Goal: Task Accomplishment & Management: Use online tool/utility

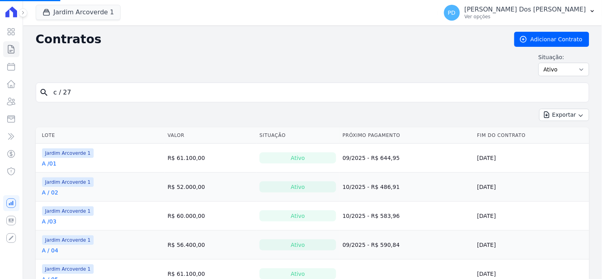
click at [114, 89] on input "c / 27" at bounding box center [317, 93] width 537 height 16
click at [112, 92] on input "search" at bounding box center [317, 93] width 537 height 16
type input "g / 01"
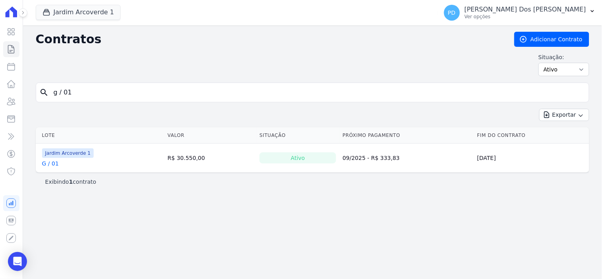
click at [52, 167] on link "G / 01" at bounding box center [50, 164] width 17 height 8
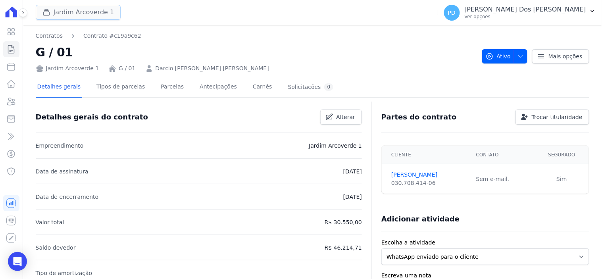
drag, startPoint x: 68, startPoint y: 10, endPoint x: 73, endPoint y: 23, distance: 13.7
click at [69, 10] on button "Jardim Arcoverde 1" at bounding box center [78, 12] width 85 height 15
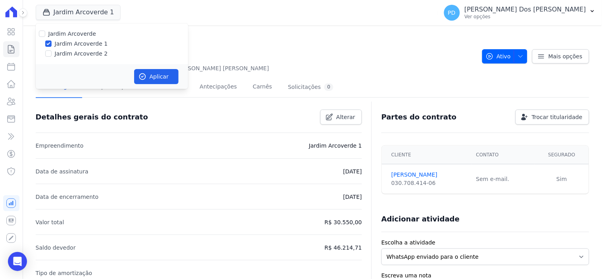
click at [71, 52] on label "Jardim Arcoverde 2" at bounding box center [81, 54] width 53 height 8
click at [52, 52] on input "Jardim Arcoverde 2" at bounding box center [48, 53] width 6 height 6
checkbox input "true"
click at [148, 77] on button "Aplicar" at bounding box center [156, 76] width 44 height 15
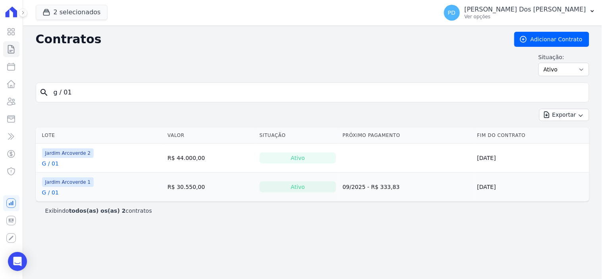
click at [54, 162] on link "G / 01" at bounding box center [50, 164] width 17 height 8
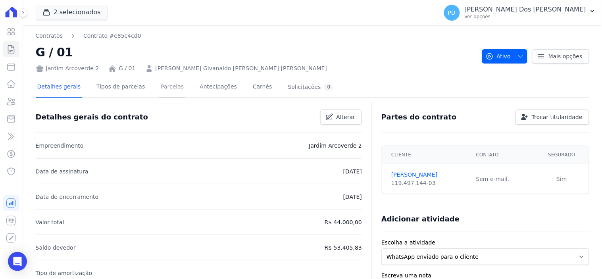
click at [163, 85] on link "Parcelas" at bounding box center [172, 87] width 26 height 21
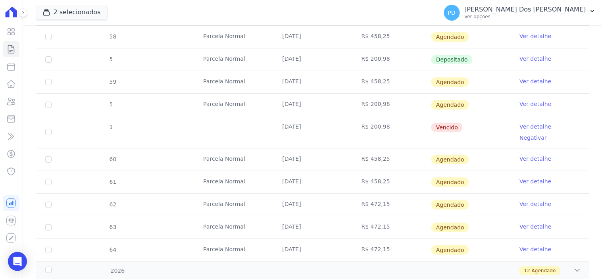
scroll to position [750, 0]
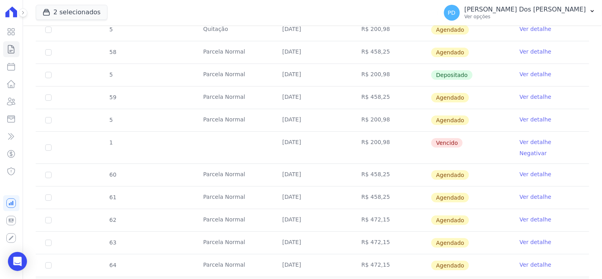
drag, startPoint x: 369, startPoint y: 110, endPoint x: 430, endPoint y: 116, distance: 61.1
click at [430, 116] on tr "5 [GEOGRAPHIC_DATA] [DATE] R$ 200,98 [GEOGRAPHIC_DATA] Ver detalhe" at bounding box center [313, 120] width 554 height 23
drag, startPoint x: 363, startPoint y: 64, endPoint x: 398, endPoint y: 66, distance: 35.4
click at [398, 66] on td "R$ 200,98" at bounding box center [391, 75] width 79 height 22
drag, startPoint x: 296, startPoint y: 113, endPoint x: 338, endPoint y: 118, distance: 41.6
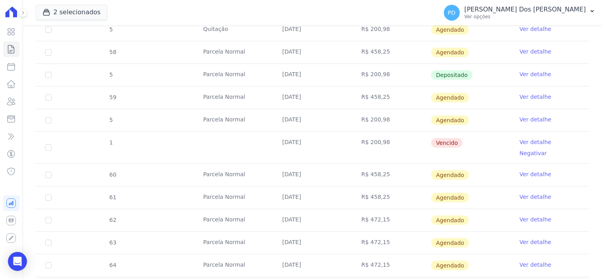
click at [338, 118] on td "[DATE]" at bounding box center [312, 120] width 79 height 22
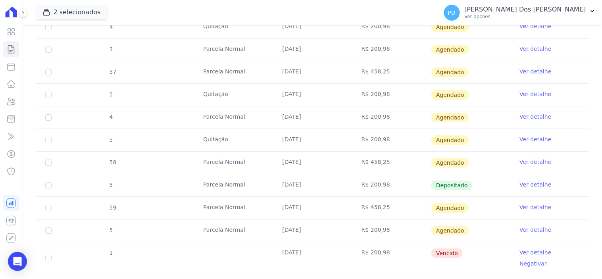
scroll to position [618, 0]
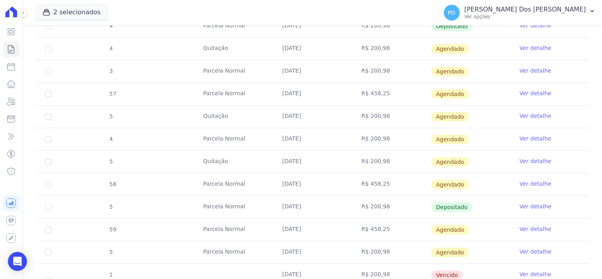
click at [285, 199] on td "11/06/2025" at bounding box center [312, 207] width 79 height 22
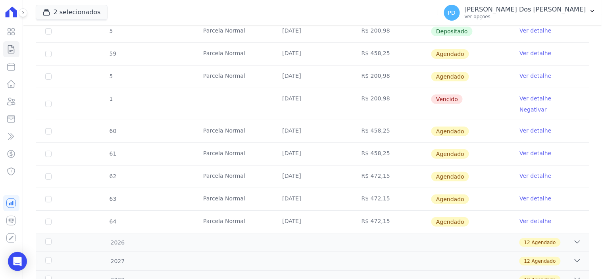
scroll to position [750, 0]
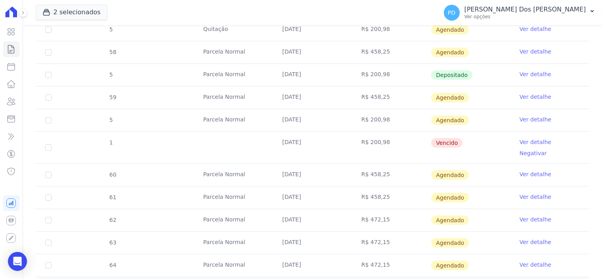
click at [282, 133] on td "11/08/2025" at bounding box center [312, 148] width 79 height 32
drag, startPoint x: 277, startPoint y: 132, endPoint x: 479, endPoint y: 128, distance: 202.2
click at [480, 131] on tr "1 11/08/2025 R$ 200,98 Vencido Ver detalhe Negativar" at bounding box center [313, 147] width 554 height 32
click at [532, 138] on link "Ver detalhe" at bounding box center [536, 142] width 32 height 8
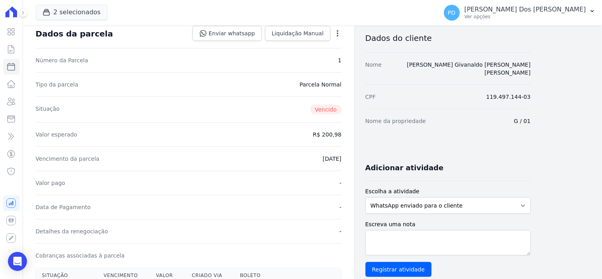
scroll to position [176, 0]
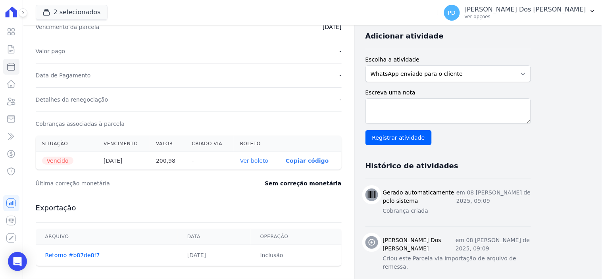
click at [260, 160] on link "Ver boleto" at bounding box center [254, 161] width 28 height 6
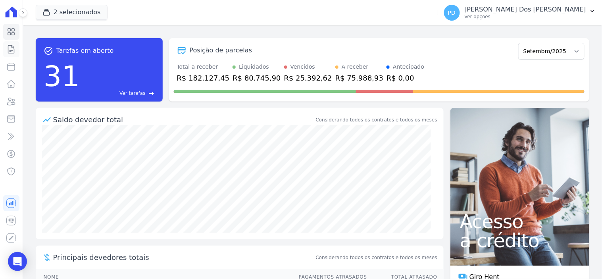
click at [7, 47] on icon at bounding box center [11, 49] width 10 height 10
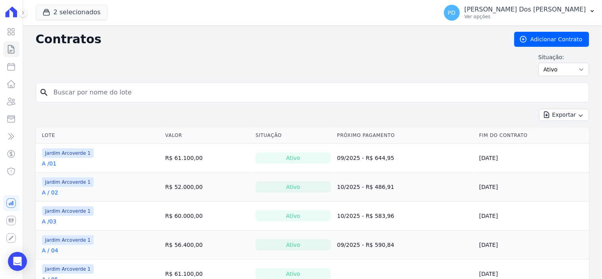
click at [172, 91] on input "search" at bounding box center [317, 93] width 537 height 16
type input "I / 05"
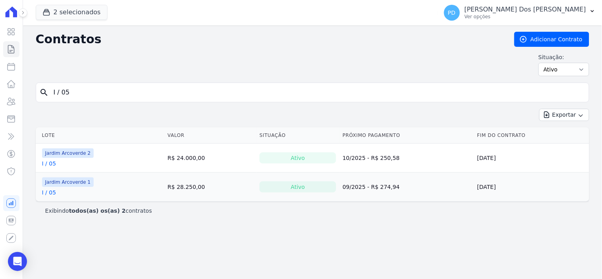
click at [43, 195] on td "Jardim Arcoverde 1 I / 05" at bounding box center [100, 187] width 129 height 29
click at [43, 195] on link "I / 05" at bounding box center [49, 193] width 14 height 8
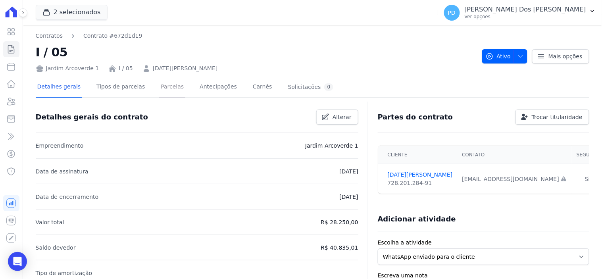
click at [159, 85] on link "Parcelas" at bounding box center [172, 87] width 26 height 21
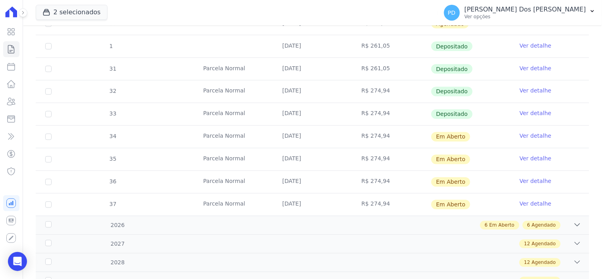
scroll to position [309, 0]
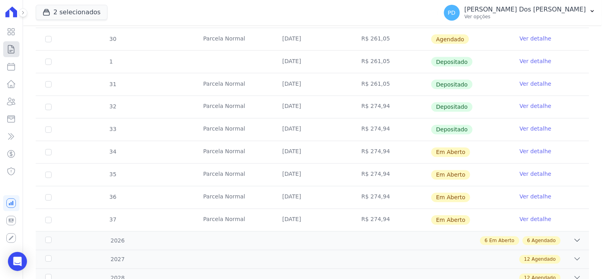
click at [12, 49] on icon at bounding box center [11, 49] width 10 height 10
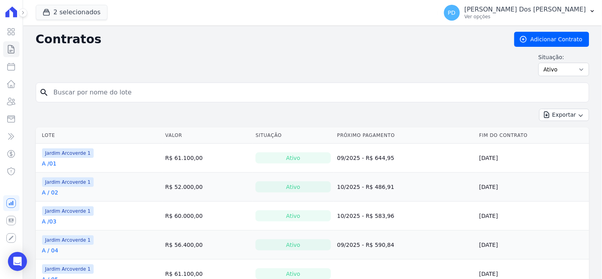
click at [367, 93] on input "search" at bounding box center [317, 93] width 537 height 16
type input "C / 19"
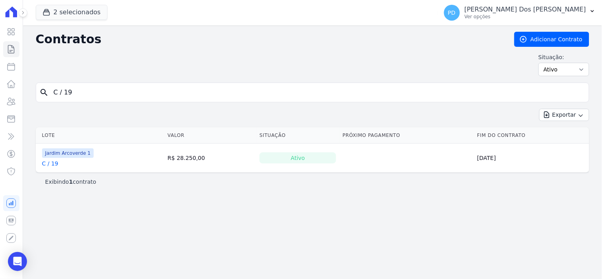
click at [48, 164] on link "C / 19" at bounding box center [50, 164] width 16 height 8
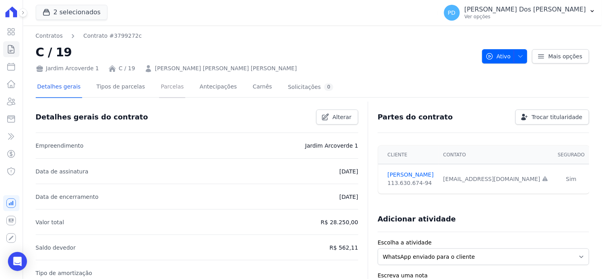
click at [163, 88] on link "Parcelas" at bounding box center [172, 87] width 26 height 21
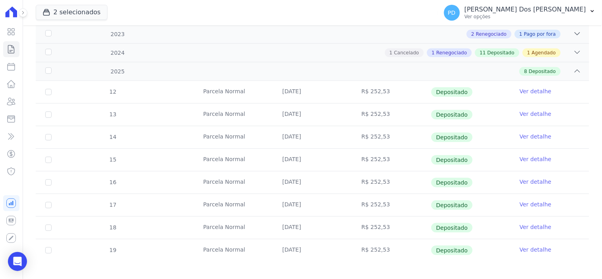
scroll to position [130, 0]
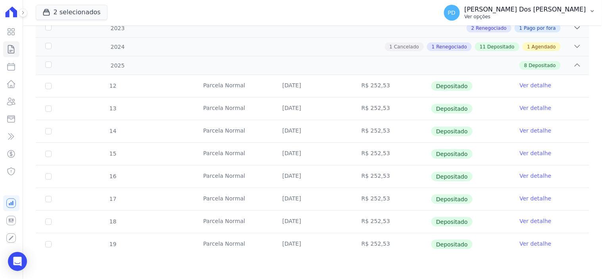
click at [597, 10] on button "PD Paulo Felix Dos Santos Ver opções" at bounding box center [520, 13] width 164 height 22
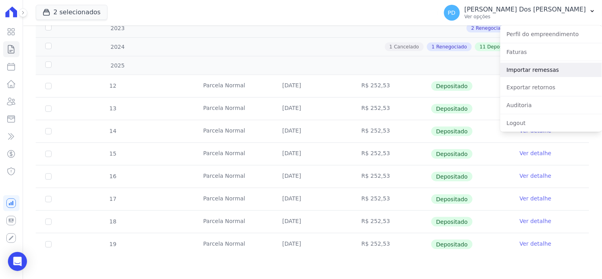
click at [550, 69] on link "Importar remessas" at bounding box center [552, 70] width 102 height 14
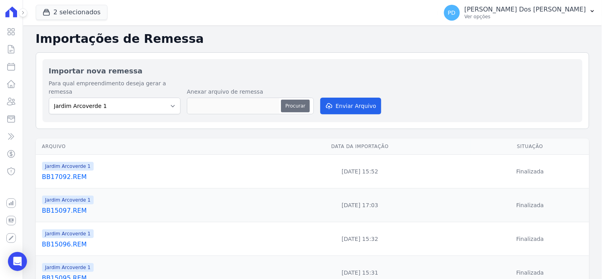
click at [295, 102] on button "Procurar" at bounding box center [295, 106] width 29 height 13
type input "BB18091.REM"
click at [359, 98] on button "Enviar Arquivo" at bounding box center [350, 106] width 61 height 17
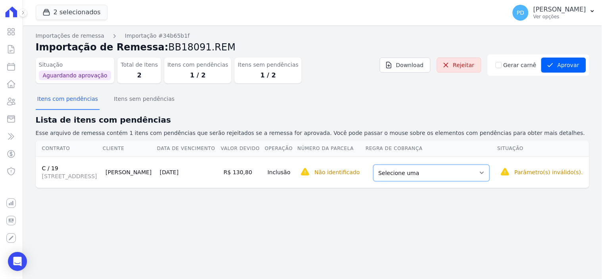
click at [446, 181] on select "Selecione uma Nova Parcela Avulsa Parcela Avulsa Existente Parcela Normal (180 …" at bounding box center [432, 173] width 116 height 17
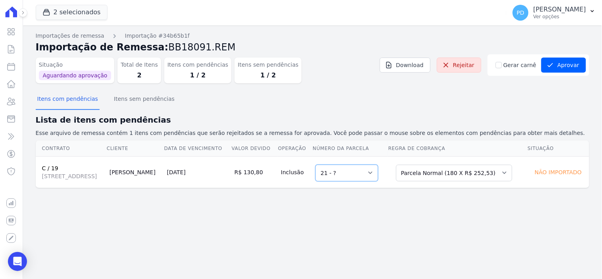
click at [378, 181] on select "Selecione uma 21 - ?" at bounding box center [347, 173] width 63 height 17
click at [570, 60] on button "Aprovar" at bounding box center [564, 65] width 45 height 15
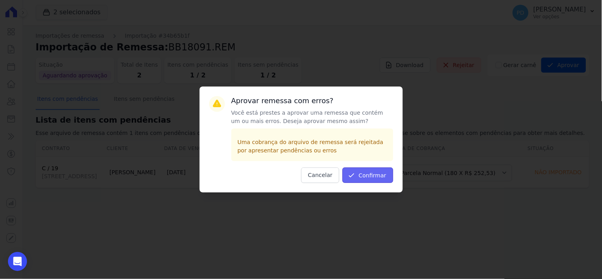
click at [382, 176] on button "Confirmar" at bounding box center [368, 175] width 51 height 15
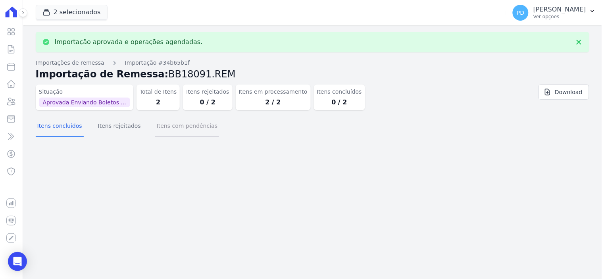
click at [155, 126] on button "Itens com pendências" at bounding box center [187, 126] width 64 height 21
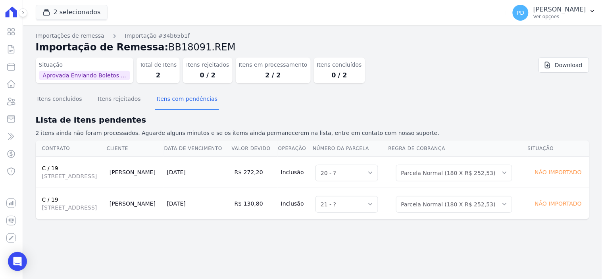
click at [66, 180] on span "Rua Padre Carapuceiro, 968, QD F LT03, Boa Viagem" at bounding box center [72, 176] width 61 height 8
click at [10, 51] on icon at bounding box center [11, 49] width 10 height 10
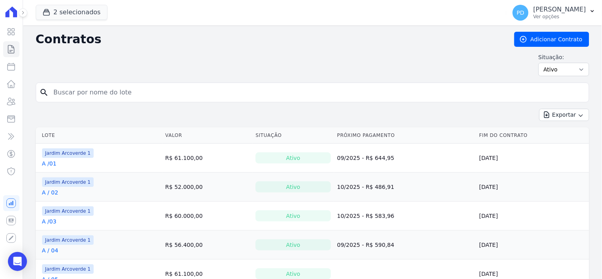
click at [136, 89] on input "search" at bounding box center [317, 93] width 537 height 16
type input "c / 19"
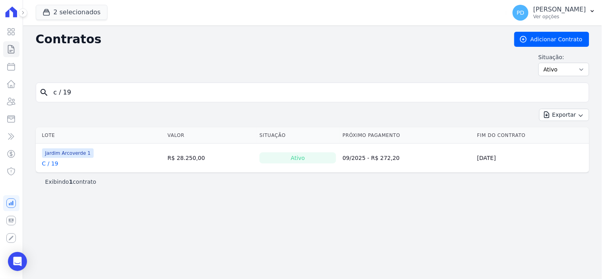
click at [53, 164] on link "C / 19" at bounding box center [50, 164] width 16 height 8
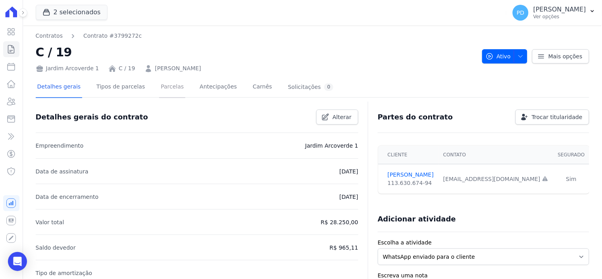
click at [161, 85] on link "Parcelas" at bounding box center [172, 87] width 26 height 21
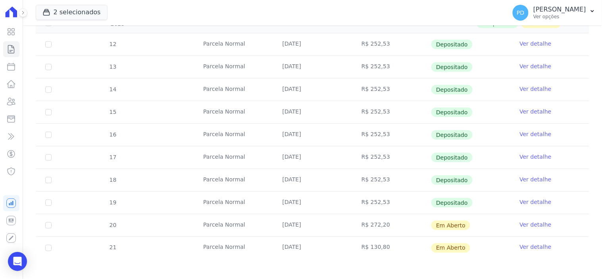
scroll to position [176, 0]
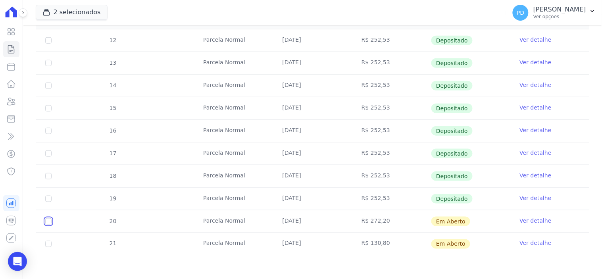
click at [46, 222] on input "checkbox" at bounding box center [48, 221] width 6 height 6
checkbox input "true"
click at [49, 217] on td "20" at bounding box center [48, 221] width 25 height 22
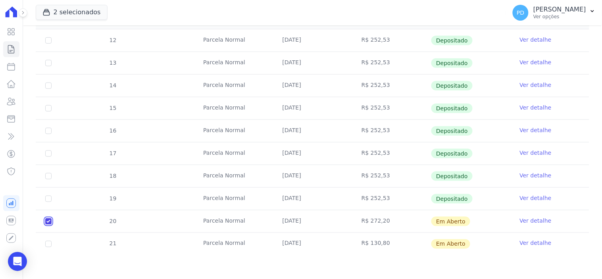
click at [49, 224] on input "checkbox" at bounding box center [48, 221] width 6 height 6
checkbox input "false"
click at [523, 217] on link "Ver detalhe" at bounding box center [536, 221] width 32 height 8
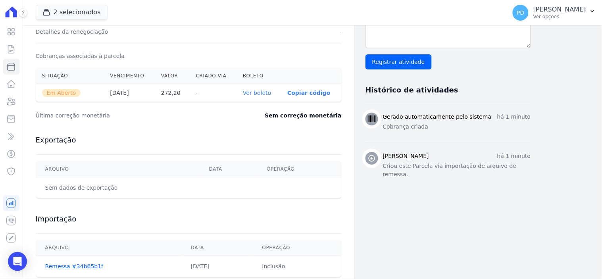
scroll to position [265, 0]
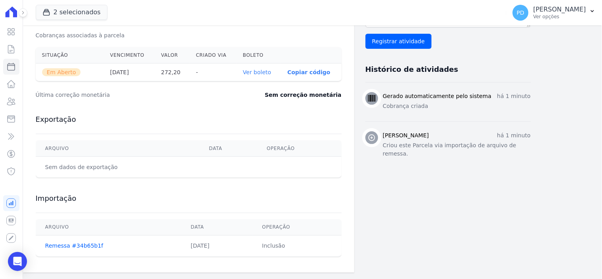
click at [267, 72] on link "Ver boleto" at bounding box center [257, 72] width 28 height 6
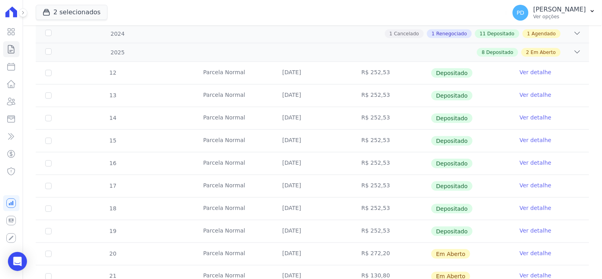
scroll to position [176, 0]
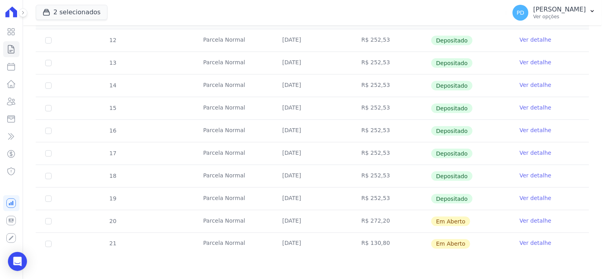
click at [534, 245] on link "Ver detalhe" at bounding box center [536, 243] width 32 height 8
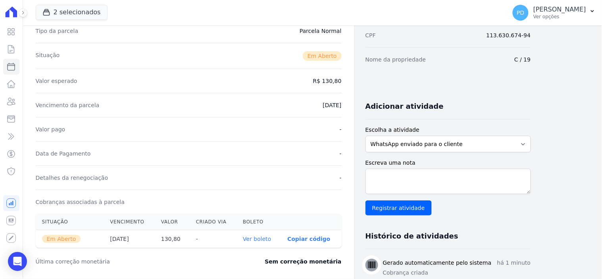
scroll to position [220, 0]
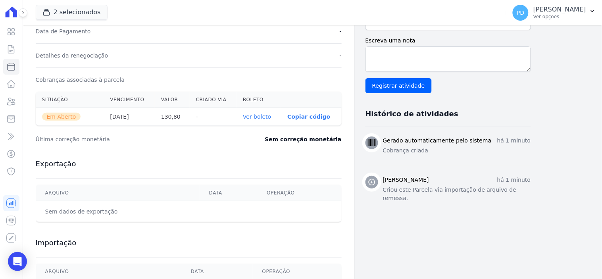
click at [270, 117] on link "Ver boleto" at bounding box center [257, 117] width 28 height 6
click at [17, 50] on link "Contratos" at bounding box center [11, 49] width 16 height 16
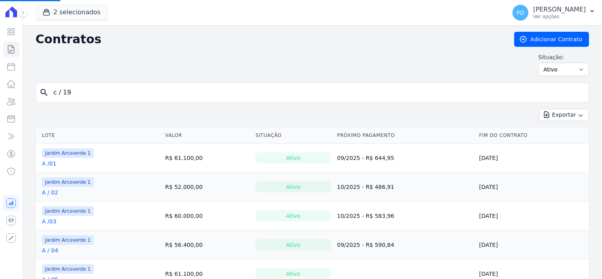
click at [172, 93] on input "c / 19" at bounding box center [317, 93] width 537 height 16
click at [165, 92] on input "search" at bounding box center [317, 93] width 537 height 16
type input "j / 30"
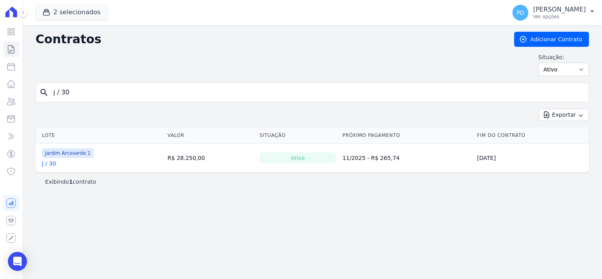
click at [54, 166] on link "J / 30" at bounding box center [49, 164] width 14 height 8
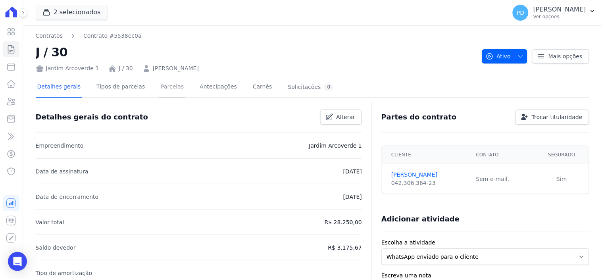
click at [159, 87] on link "Parcelas" at bounding box center [172, 87] width 26 height 21
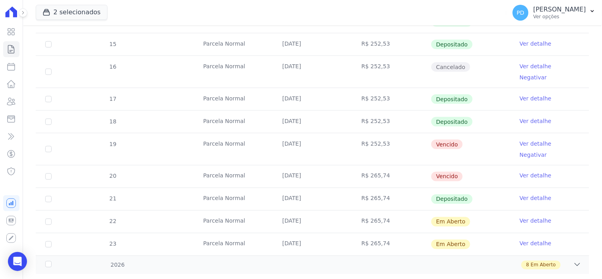
scroll to position [195, 0]
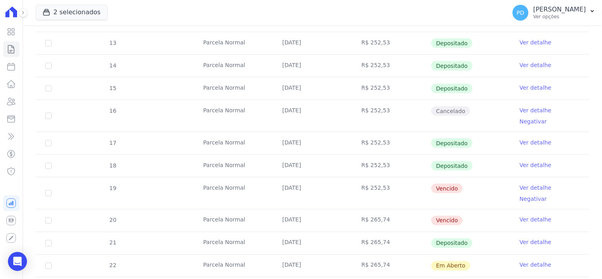
click at [520, 216] on link "Ver detalhe" at bounding box center [536, 220] width 32 height 8
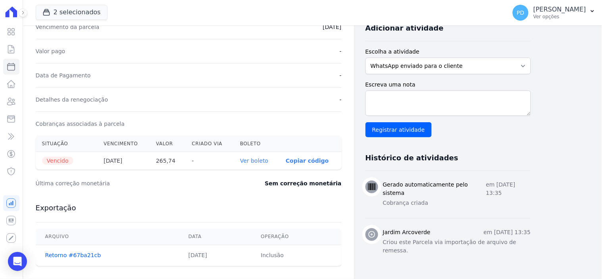
scroll to position [44, 0]
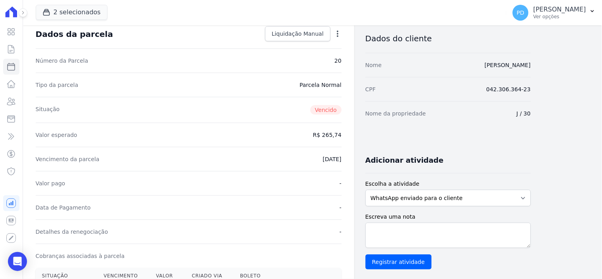
click at [339, 33] on icon "button" at bounding box center [338, 34] width 8 height 8
click at [291, 44] on link "Alterar" at bounding box center [304, 44] width 70 height 14
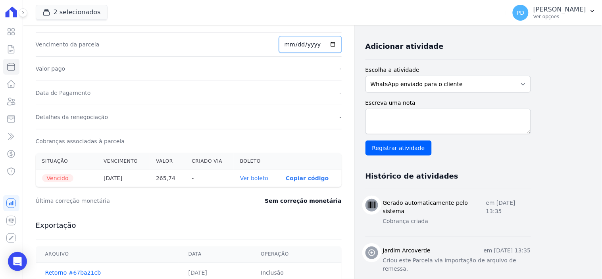
click at [301, 45] on input "2025-09-15" at bounding box center [310, 44] width 63 height 17
click at [291, 46] on input "2025-09-15" at bounding box center [310, 44] width 63 height 17
type input "2025-10-16"
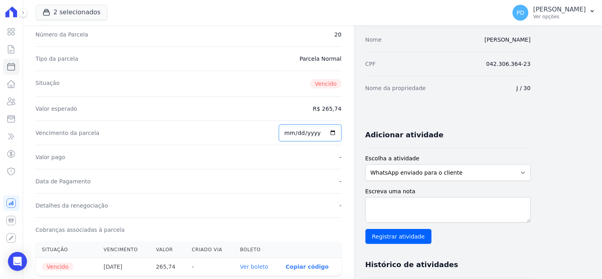
scroll to position [26, 0]
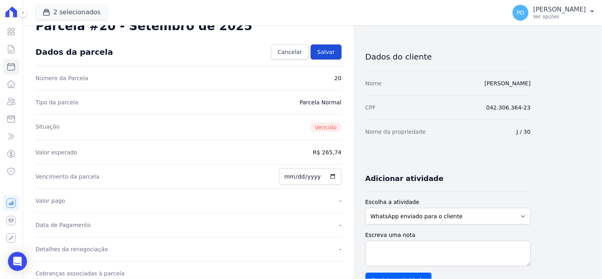
click at [327, 54] on span "Salvar" at bounding box center [326, 52] width 17 height 8
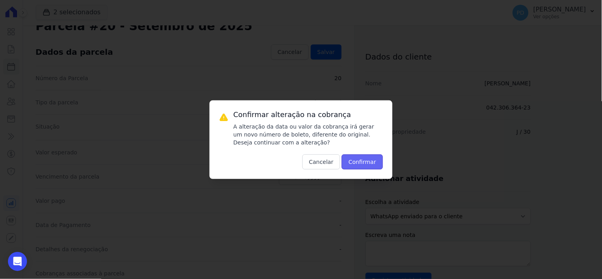
click at [356, 158] on button "Confirmar" at bounding box center [362, 161] width 41 height 15
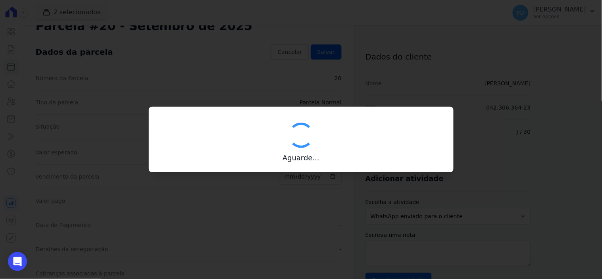
type input "00190000090335103300000666932173112050000026574"
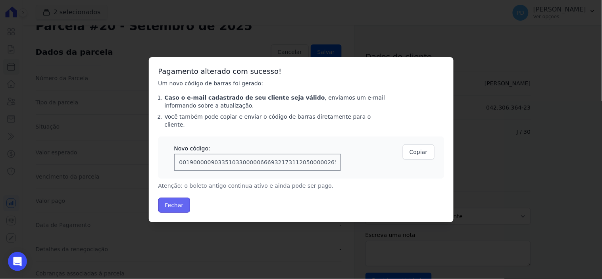
click at [177, 201] on button "Fechar" at bounding box center [174, 205] width 32 height 15
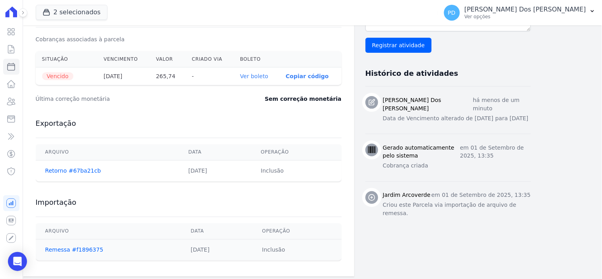
scroll to position [265, 0]
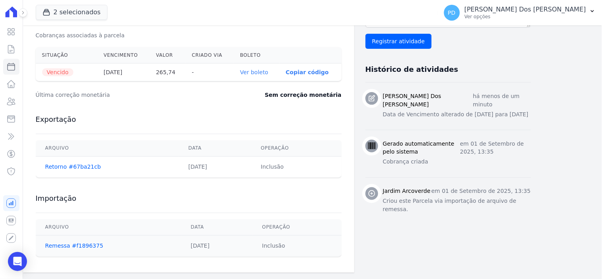
click at [262, 72] on link "Ver boleto" at bounding box center [254, 72] width 28 height 6
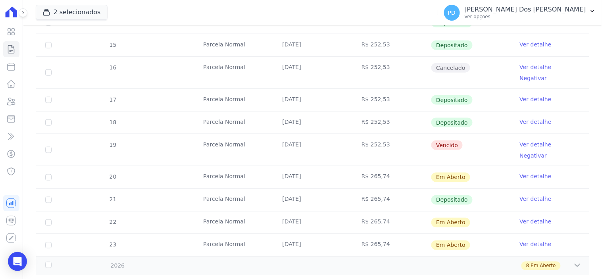
scroll to position [239, 0]
click at [525, 140] on link "Ver detalhe" at bounding box center [536, 144] width 32 height 8
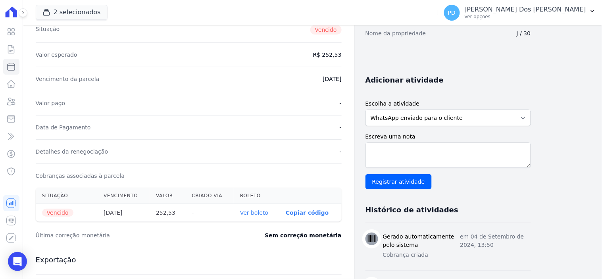
scroll to position [132, 0]
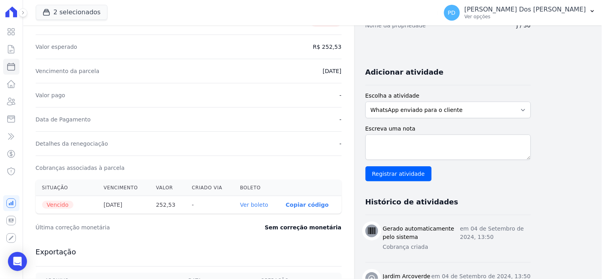
click at [247, 210] on th "Ver boleto" at bounding box center [257, 205] width 46 height 18
click at [251, 208] on link "Ver boleto" at bounding box center [254, 205] width 28 height 6
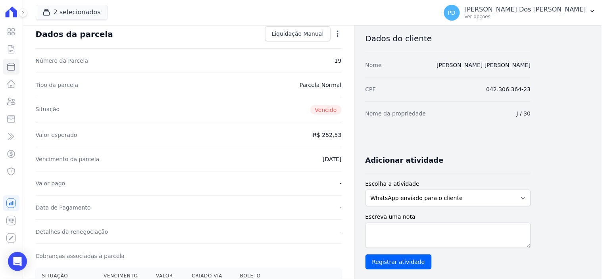
scroll to position [0, 0]
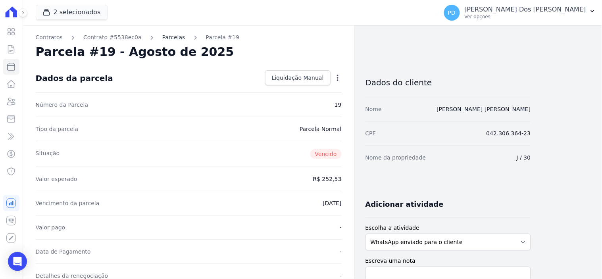
click at [164, 37] on link "Parcelas" at bounding box center [173, 37] width 23 height 8
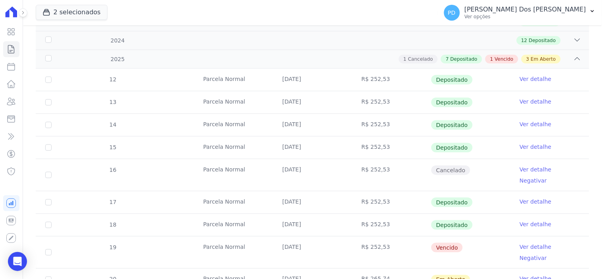
scroll to position [44, 0]
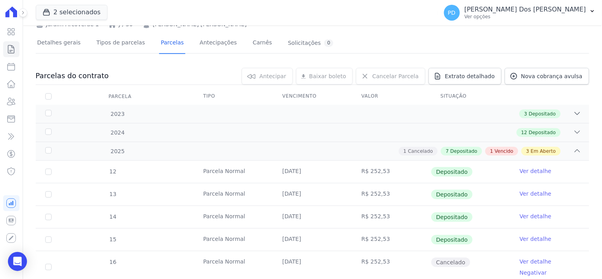
click at [526, 261] on link "Ver detalhe" at bounding box center [536, 262] width 32 height 8
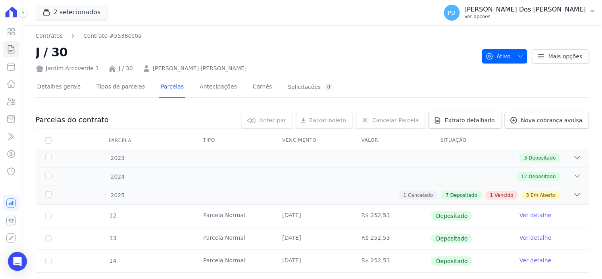
click at [593, 13] on icon "button" at bounding box center [593, 11] width 6 height 6
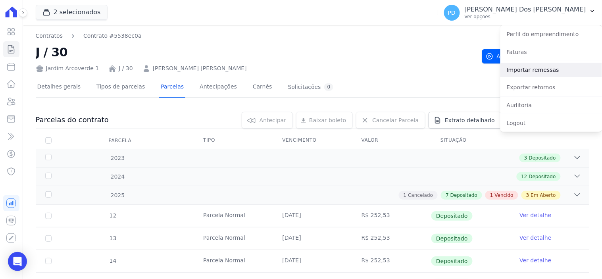
click at [551, 71] on link "Importar remessas" at bounding box center [552, 70] width 102 height 14
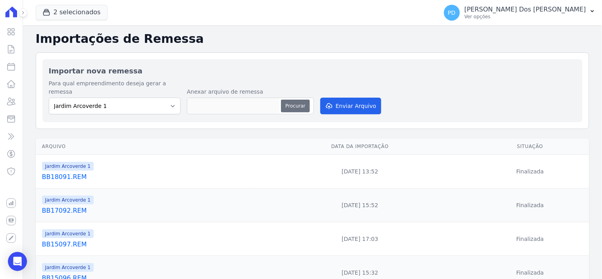
click at [300, 100] on button "Procurar" at bounding box center [295, 106] width 29 height 13
type input "BB18092.REM"
click at [352, 101] on button "Enviar Arquivo" at bounding box center [350, 106] width 61 height 17
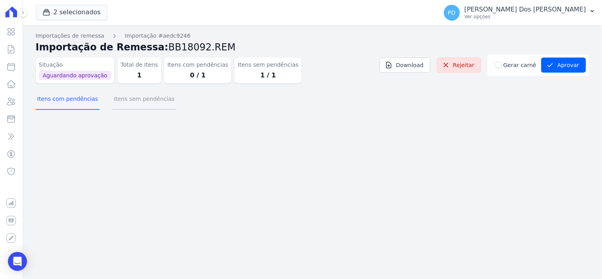
click at [137, 97] on button "Itens sem pendências" at bounding box center [144, 99] width 64 height 21
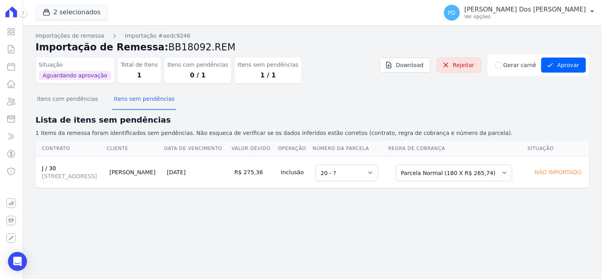
click at [442, 163] on div "Selecione uma Nova Parcela Avulsa Parcela Avulsa Existente Parcela Normal (180 …" at bounding box center [454, 172] width 116 height 18
click at [444, 173] on select "Selecione uma Nova Parcela Avulsa Parcela Avulsa Existente Parcela Normal (180 …" at bounding box center [454, 173] width 116 height 17
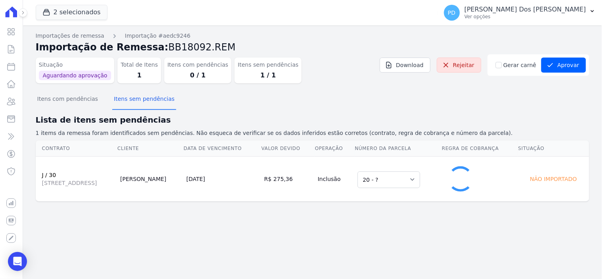
select select "1"
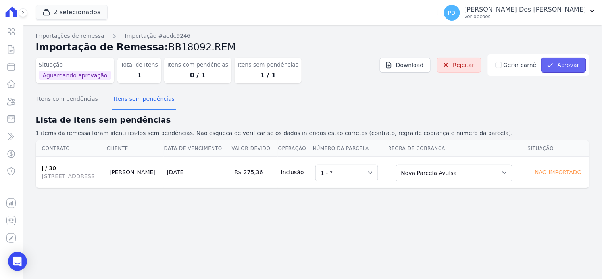
click at [560, 60] on button "Aprovar" at bounding box center [564, 65] width 45 height 15
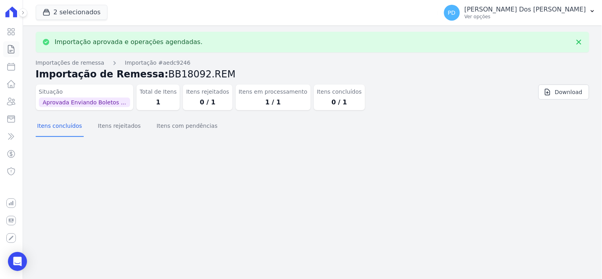
click at [9, 49] on icon at bounding box center [11, 49] width 10 height 10
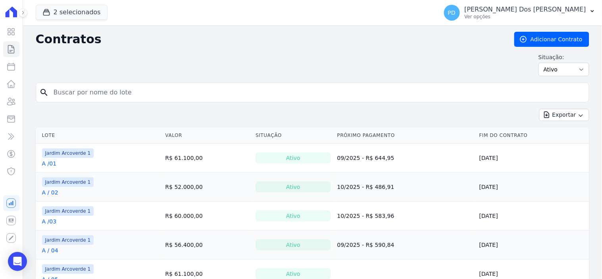
click at [107, 91] on input "search" at bounding box center [317, 93] width 537 height 16
type input "j / 30"
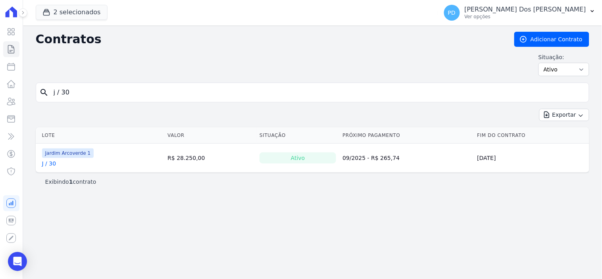
click at [46, 165] on link "J / 30" at bounding box center [49, 164] width 14 height 8
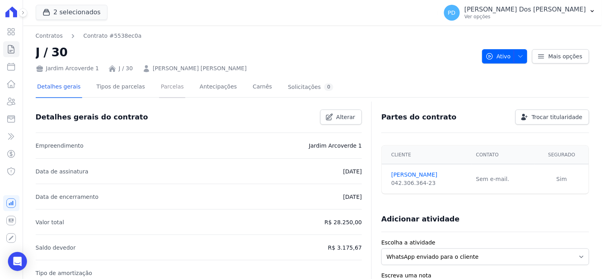
click at [159, 83] on link "Parcelas" at bounding box center [172, 87] width 26 height 21
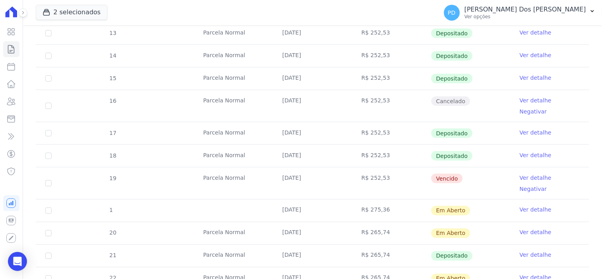
scroll to position [220, 0]
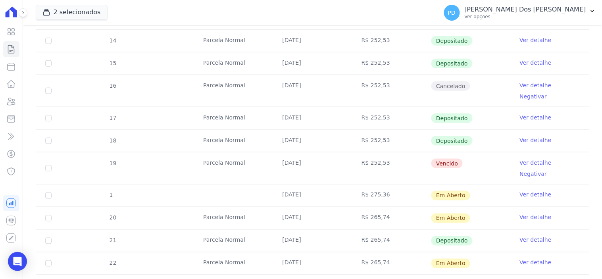
click at [525, 159] on link "Ver detalhe" at bounding box center [536, 163] width 32 height 8
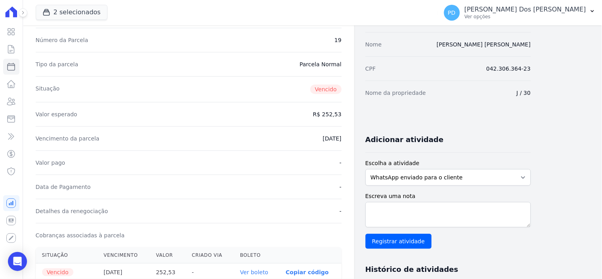
scroll to position [132, 0]
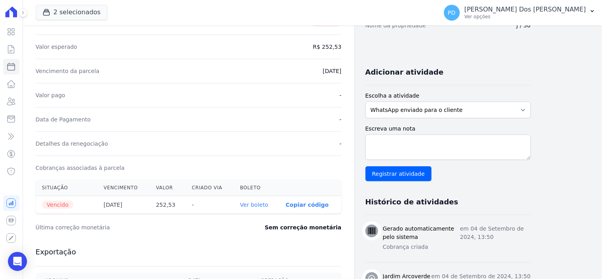
click at [258, 205] on link "Ver boleto" at bounding box center [254, 205] width 28 height 6
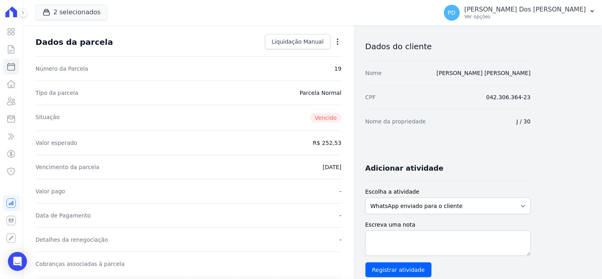
scroll to position [0, 0]
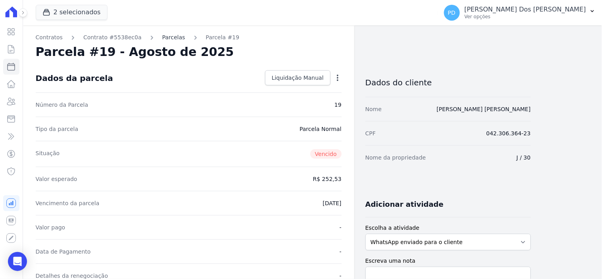
click at [164, 38] on link "Parcelas" at bounding box center [173, 37] width 23 height 8
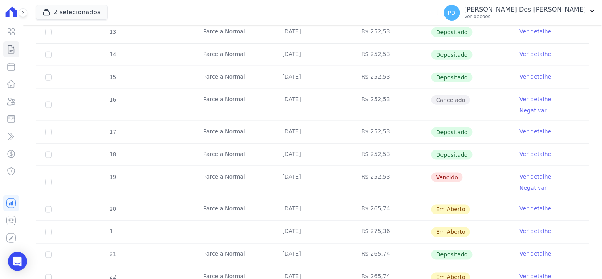
scroll to position [220, 0]
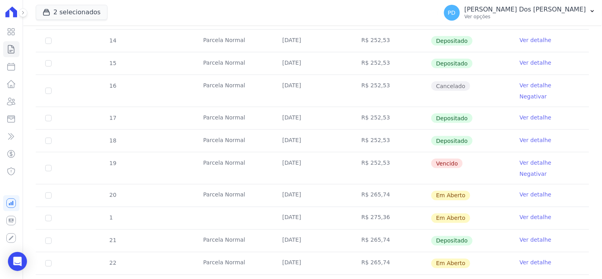
click at [524, 214] on link "Ver detalhe" at bounding box center [536, 218] width 32 height 8
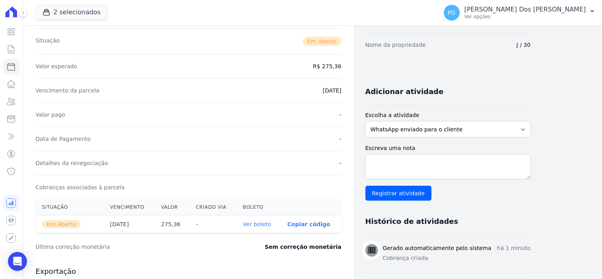
scroll to position [132, 0]
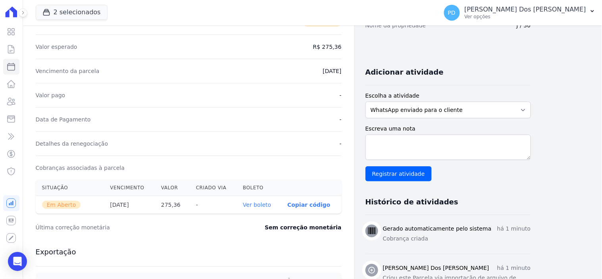
click at [266, 206] on link "Ver boleto" at bounding box center [257, 205] width 28 height 6
